Goal: Task Accomplishment & Management: Manage account settings

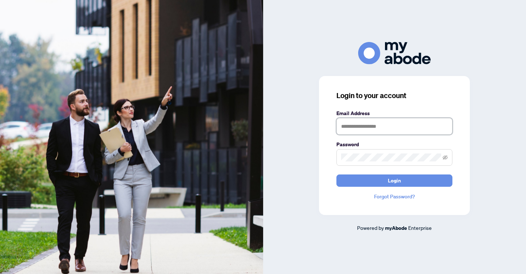
type input "**********"
click at [394, 181] on button "Login" at bounding box center [394, 181] width 116 height 12
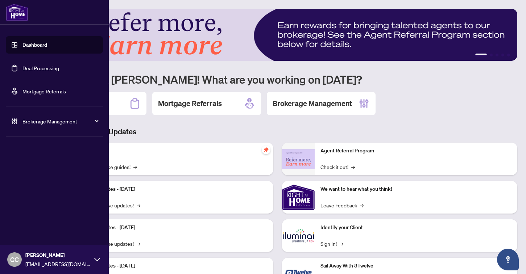
click at [38, 46] on link "Dashboard" at bounding box center [34, 45] width 25 height 7
click at [36, 129] on div "Brokerage Management" at bounding box center [54, 121] width 97 height 17
click at [39, 175] on link "Manage Agents" at bounding box center [33, 173] width 36 height 7
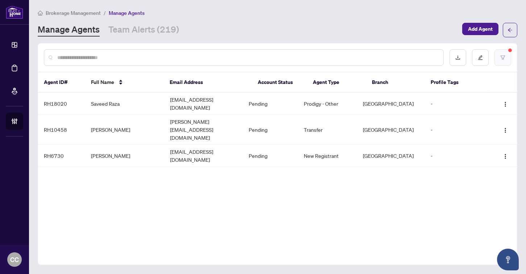
click at [505, 54] on button "button" at bounding box center [502, 57] width 17 height 17
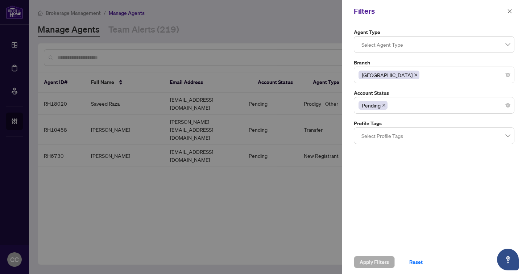
click at [394, 104] on div "Pending" at bounding box center [434, 105] width 151 height 13
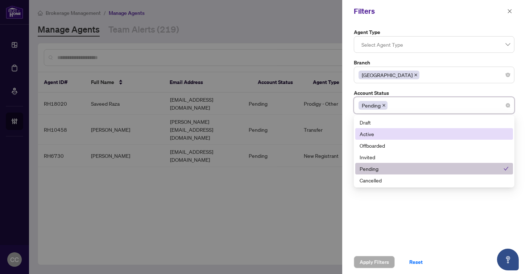
click at [385, 133] on div "Active" at bounding box center [434, 134] width 149 height 8
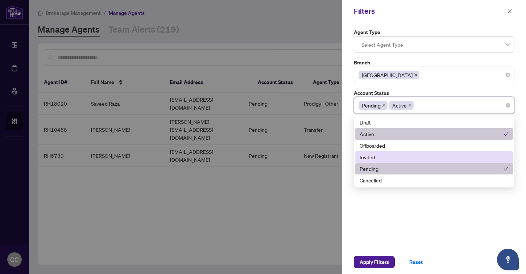
click at [392, 157] on div "Invited" at bounding box center [434, 157] width 149 height 8
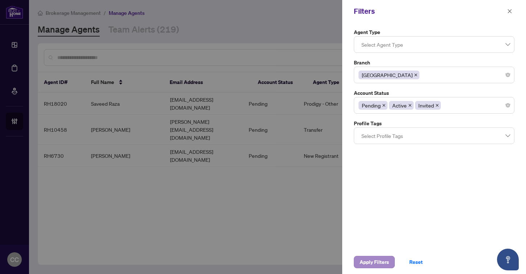
click at [377, 264] on span "Apply Filters" at bounding box center [374, 263] width 29 height 12
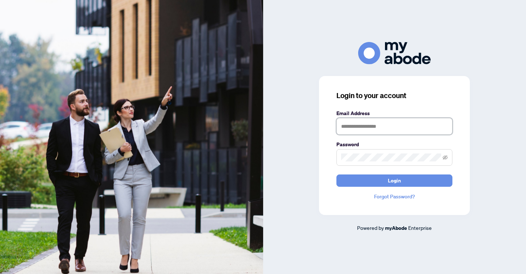
type input "**********"
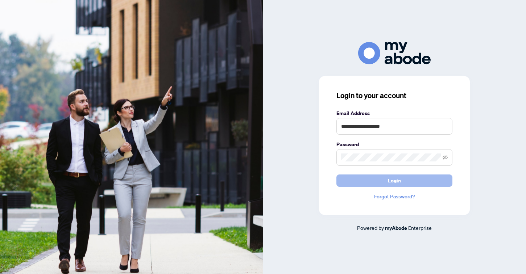
click at [371, 178] on button "Login" at bounding box center [394, 181] width 116 height 12
